Goal: Task Accomplishment & Management: Check status

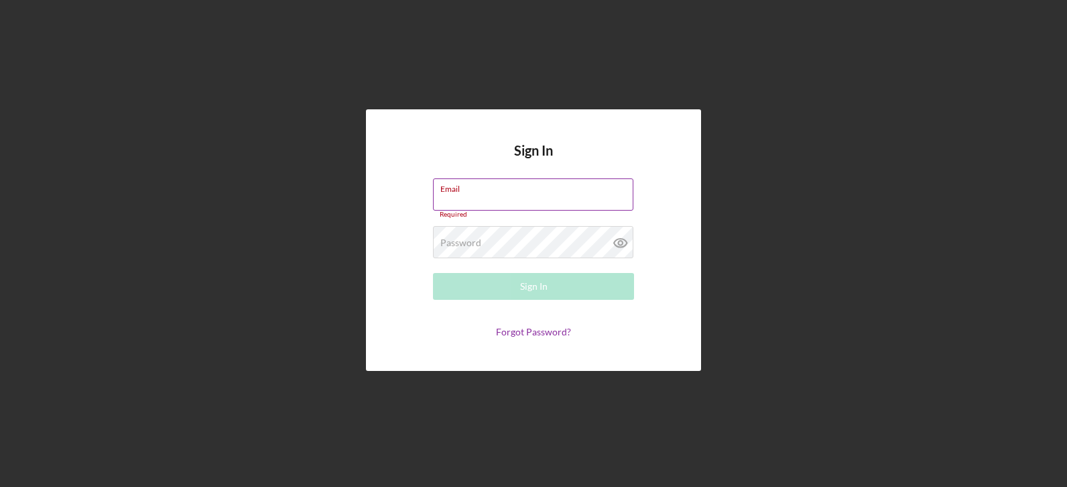
click at [470, 199] on input "Email" at bounding box center [533, 194] width 200 height 32
type input "[EMAIL_ADDRESS][DOMAIN_NAME]"
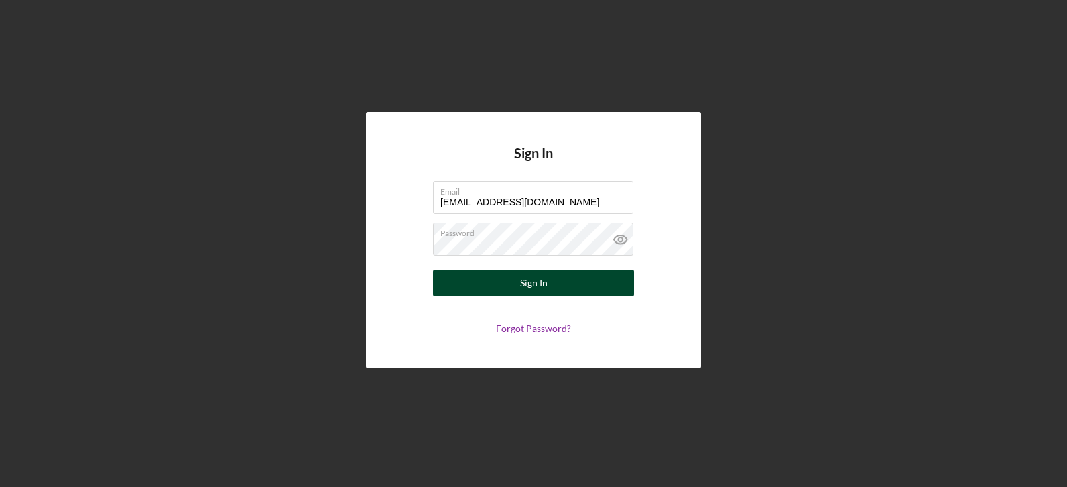
click at [485, 284] on button "Sign In" at bounding box center [533, 282] width 201 height 27
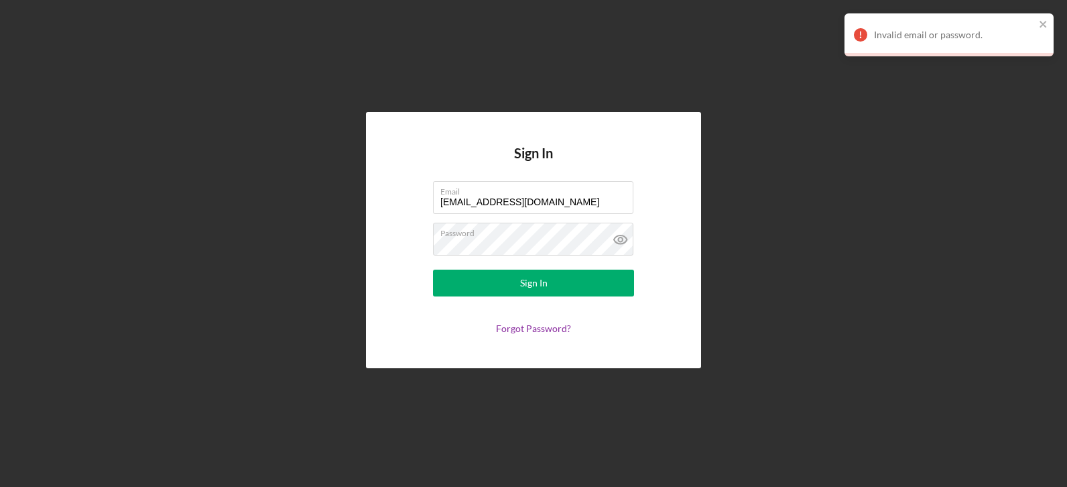
click at [1037, 19] on div "Invalid email or password." at bounding box center [948, 34] width 209 height 43
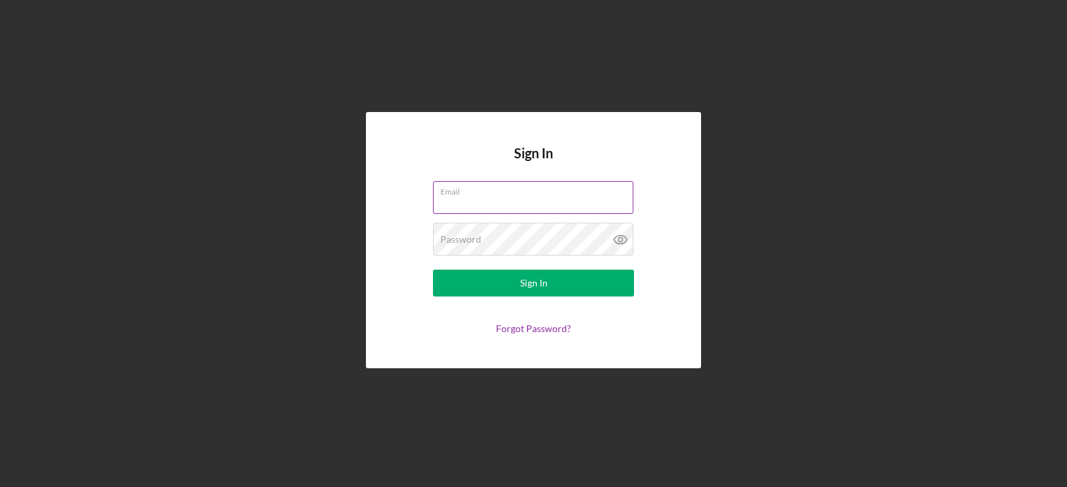
click at [472, 204] on input "Email" at bounding box center [533, 197] width 200 height 32
type input "[EMAIL_ADDRESS][DOMAIN_NAME]"
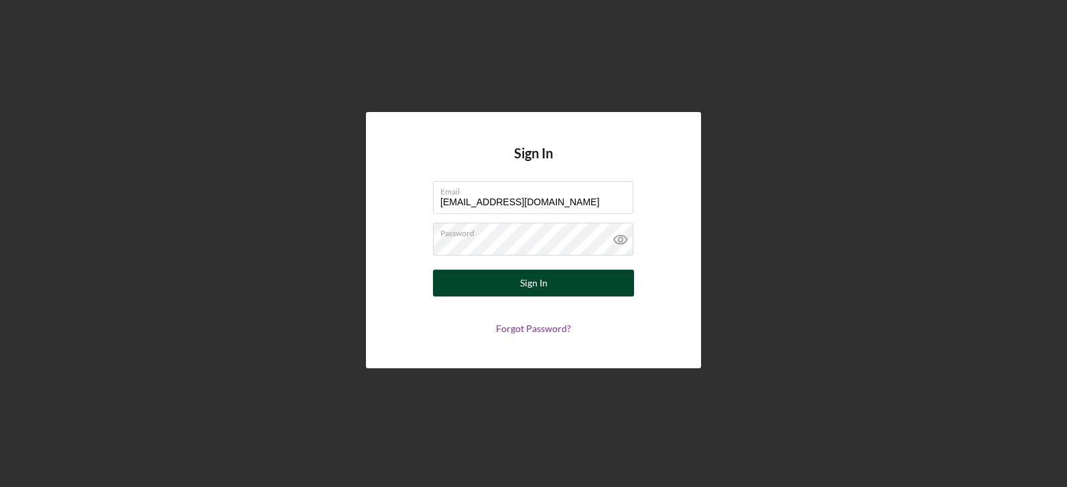
click at [519, 274] on button "Sign In" at bounding box center [533, 282] width 201 height 27
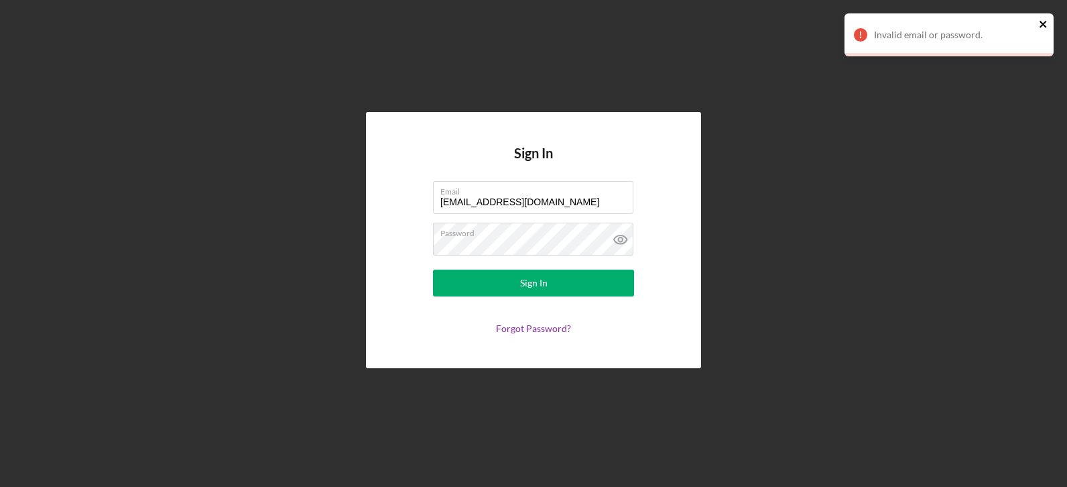
click at [1046, 24] on icon "close" at bounding box center [1043, 24] width 9 height 11
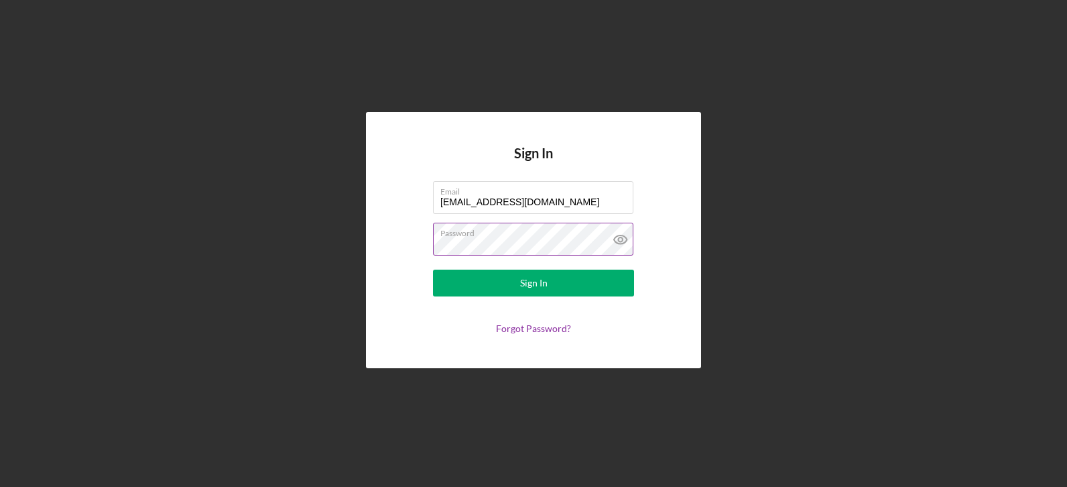
click at [617, 238] on icon at bounding box center [621, 239] width 34 height 34
click at [550, 272] on button "Sign In" at bounding box center [533, 282] width 201 height 27
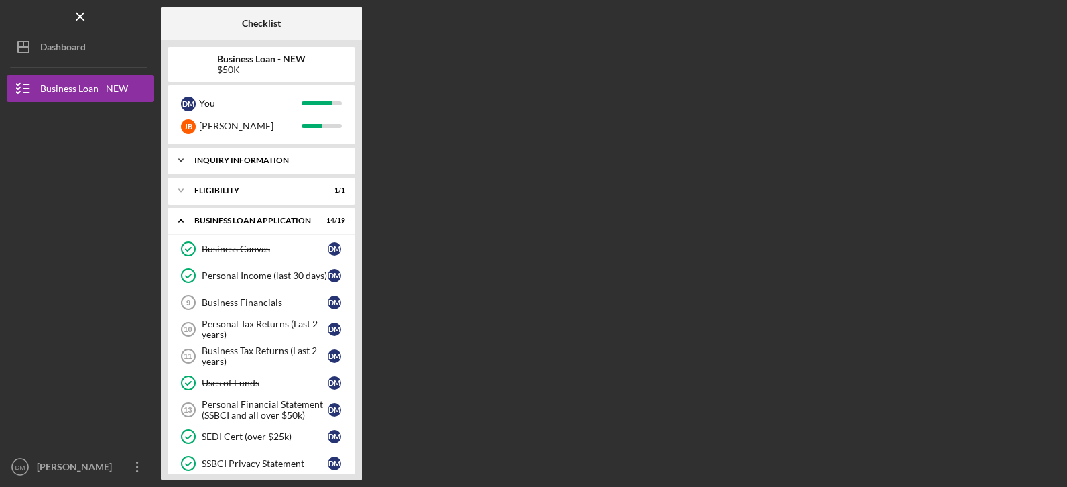
click at [184, 163] on icon "Icon/Expander" at bounding box center [181, 160] width 27 height 27
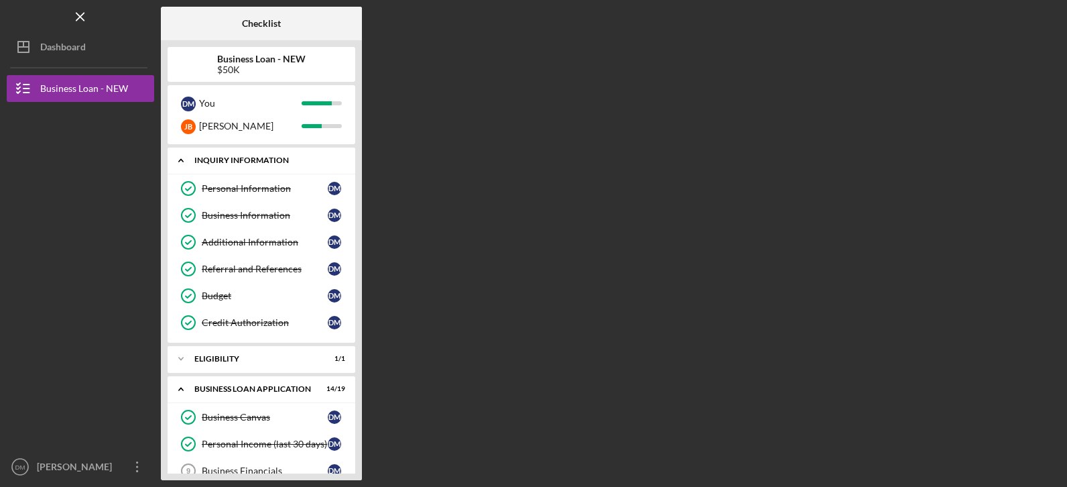
click at [184, 163] on icon "Icon/Expander" at bounding box center [181, 160] width 27 height 27
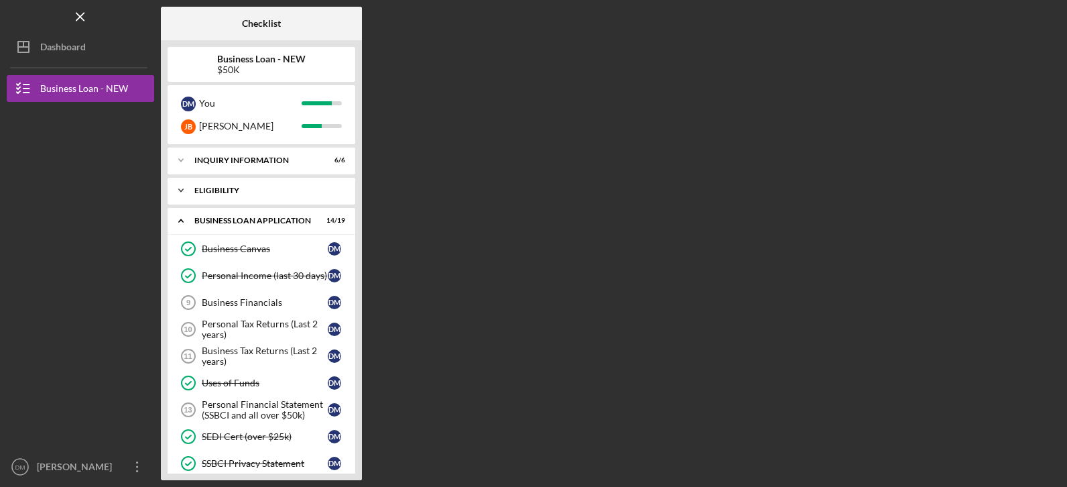
click at [184, 189] on icon "Icon/Expander" at bounding box center [181, 190] width 27 height 27
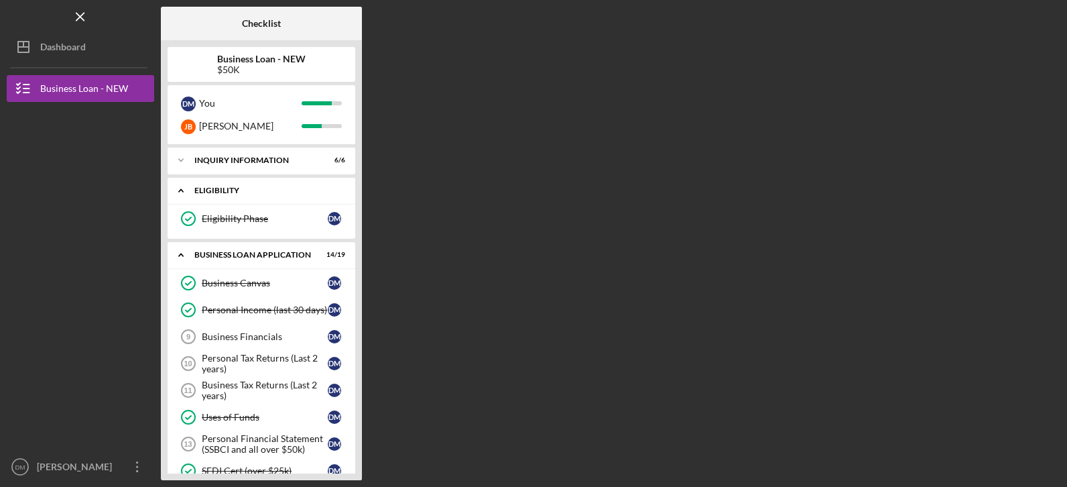
click at [184, 189] on icon "Icon/Expander" at bounding box center [181, 190] width 27 height 27
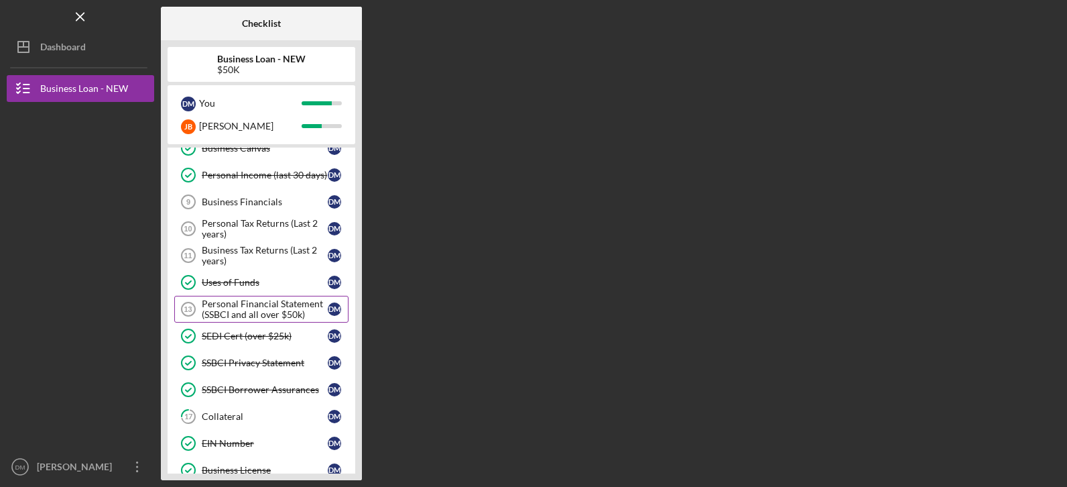
scroll to position [134, 0]
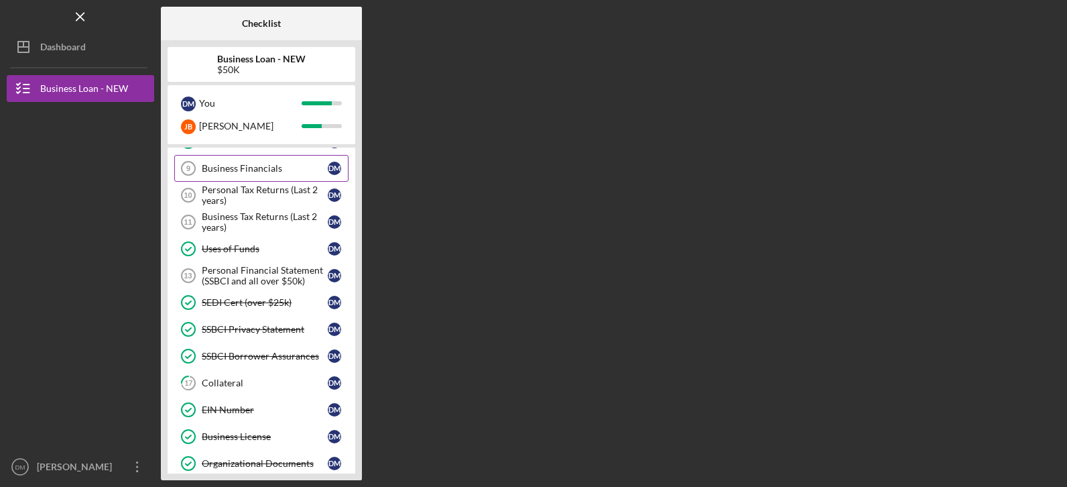
click at [221, 171] on div "Business Financials" at bounding box center [265, 168] width 126 height 11
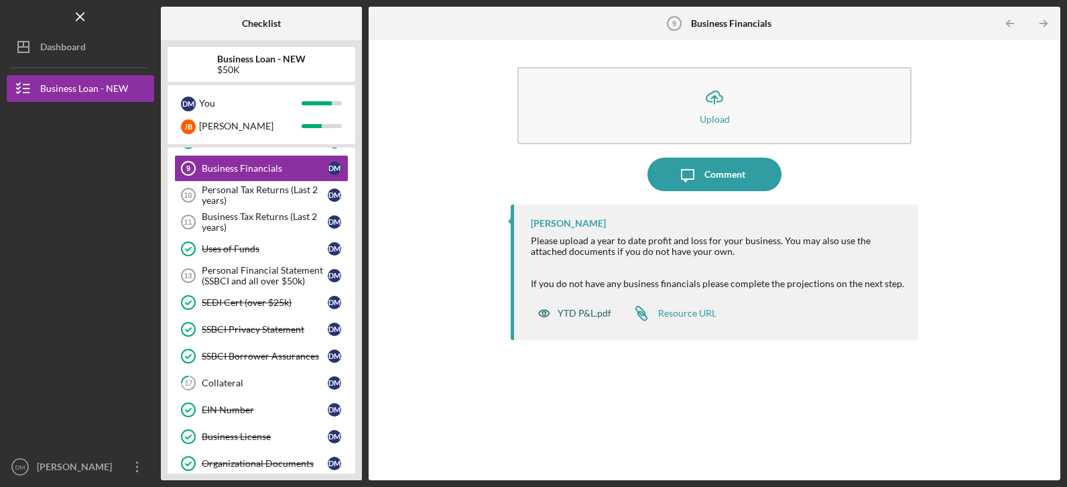
click at [583, 314] on div "YTD P&L.pdf" at bounding box center [585, 313] width 54 height 11
